Goal: Find specific page/section: Find specific page/section

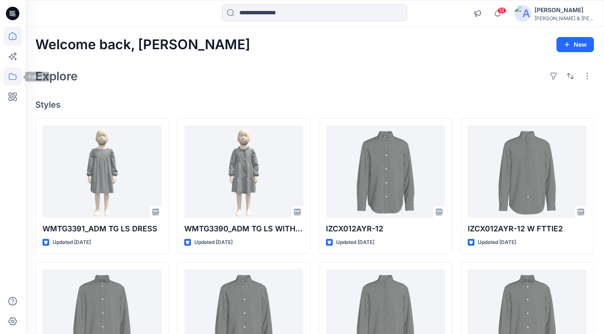
click at [19, 76] on icon at bounding box center [12, 76] width 19 height 19
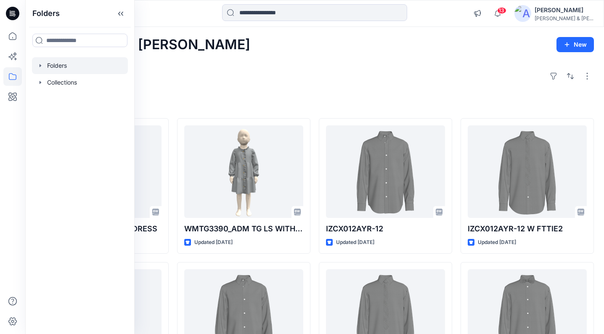
click at [40, 65] on icon "button" at bounding box center [41, 65] width 2 height 3
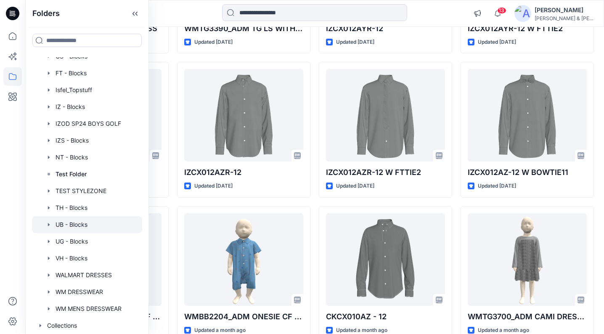
scroll to position [202, 0]
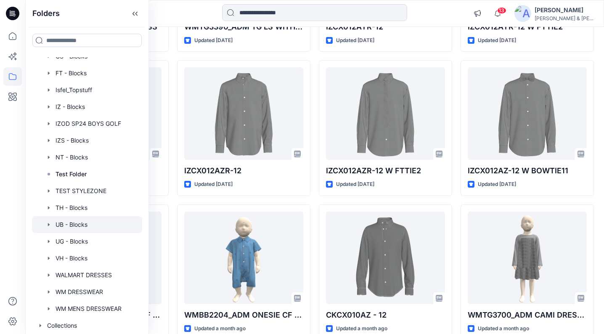
click at [91, 223] on div at bounding box center [87, 224] width 110 height 17
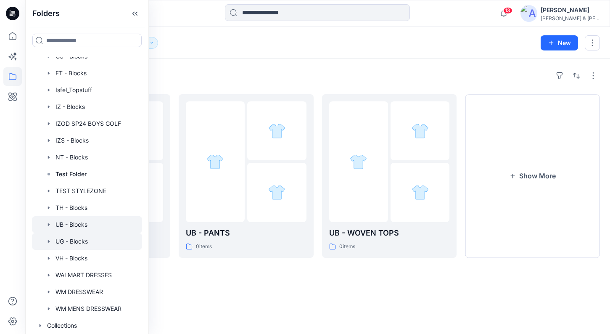
click at [74, 241] on div at bounding box center [87, 241] width 110 height 17
click at [405, 70] on div "Folders" at bounding box center [317, 75] width 565 height 13
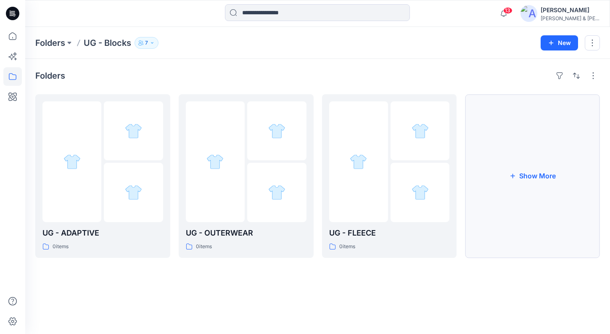
click at [530, 164] on button "Show More" at bounding box center [532, 176] width 135 height 164
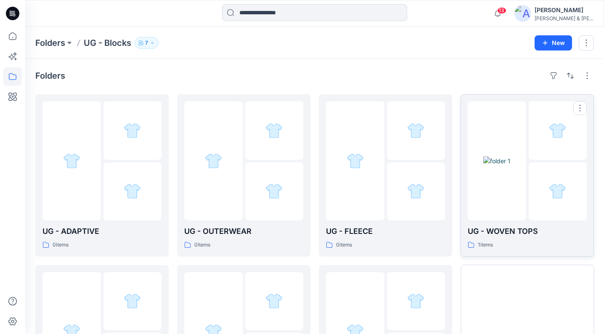
click at [510, 165] on img at bounding box center [496, 160] width 27 height 9
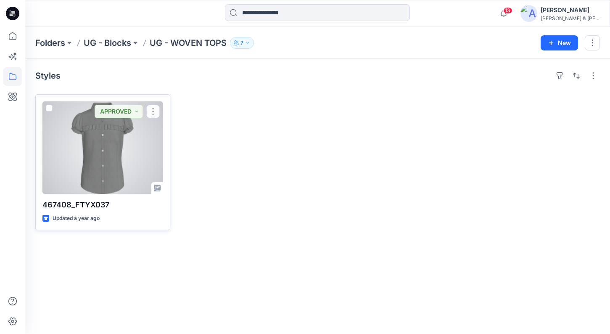
click at [115, 154] on div at bounding box center [102, 147] width 121 height 93
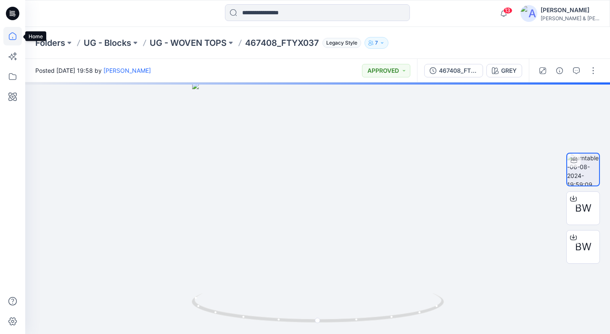
click at [8, 39] on icon at bounding box center [12, 36] width 19 height 19
